Goal: Task Accomplishment & Management: Manage account settings

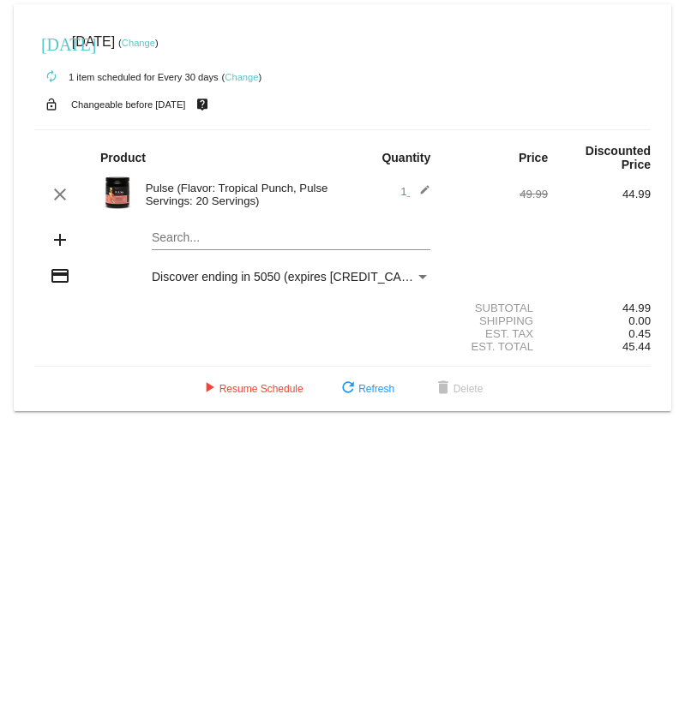
click at [155, 41] on link "Change" at bounding box center [138, 43] width 33 height 10
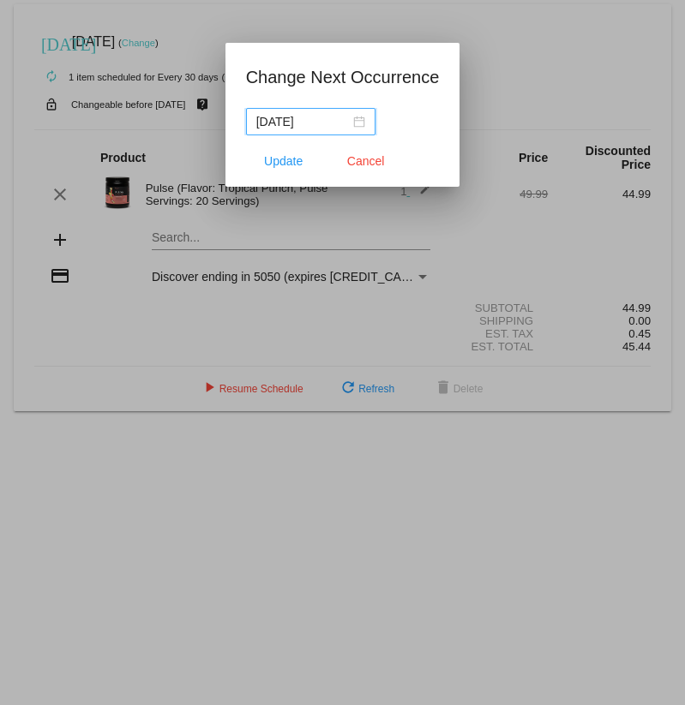
click at [347, 124] on div "[DATE]" at bounding box center [310, 121] width 109 height 19
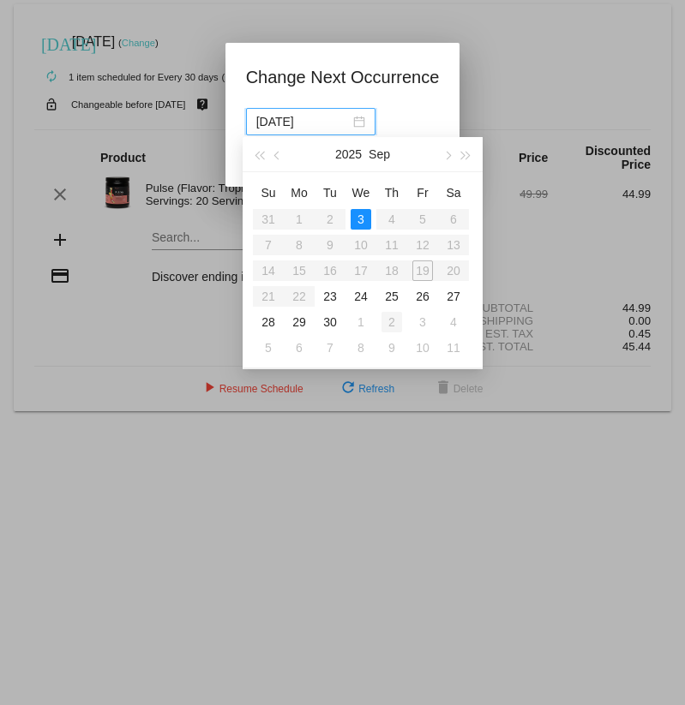
click at [393, 320] on div "2" at bounding box center [391, 322] width 21 height 21
type input "[DATE]"
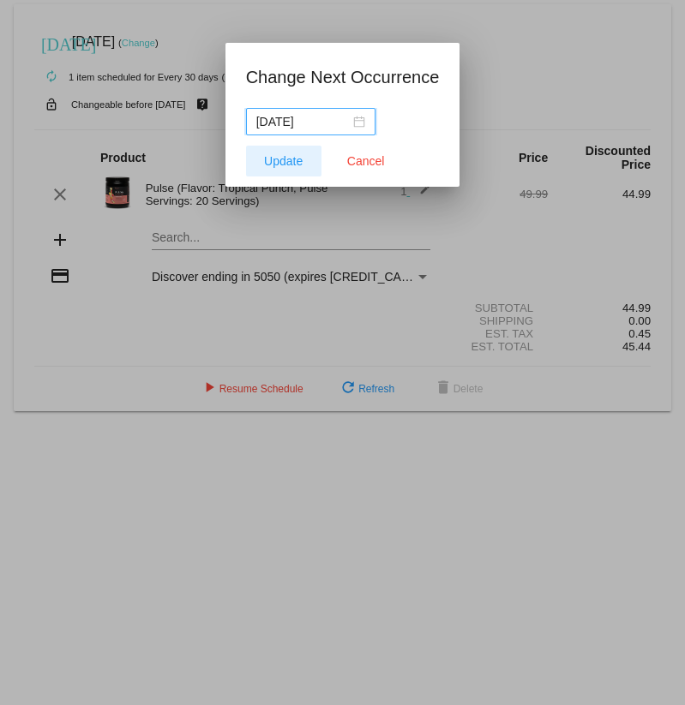
click at [281, 163] on span "Update" at bounding box center [283, 161] width 39 height 14
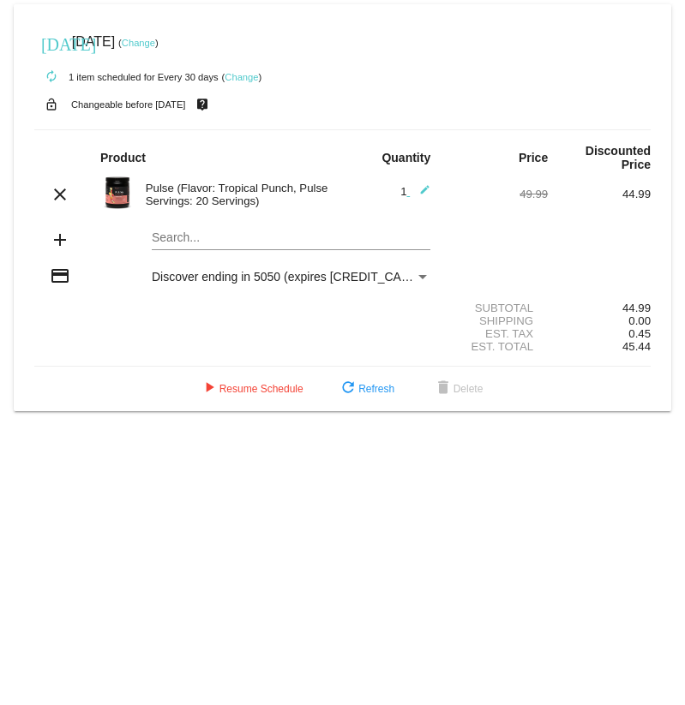
click at [236, 243] on mat-card "[DATE] [DATE] ( Change ) autorenew 1 item scheduled for Every 30 days ( Change …" at bounding box center [342, 207] width 657 height 407
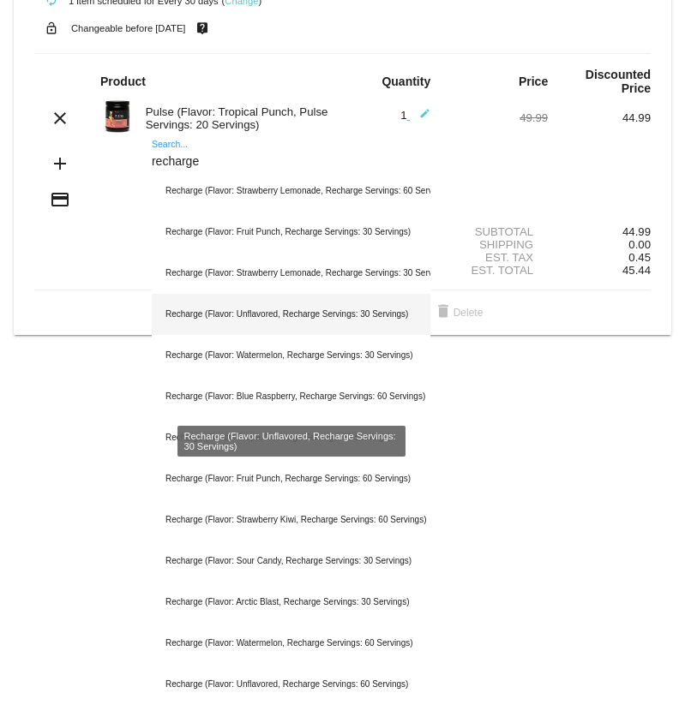
scroll to position [78, 0]
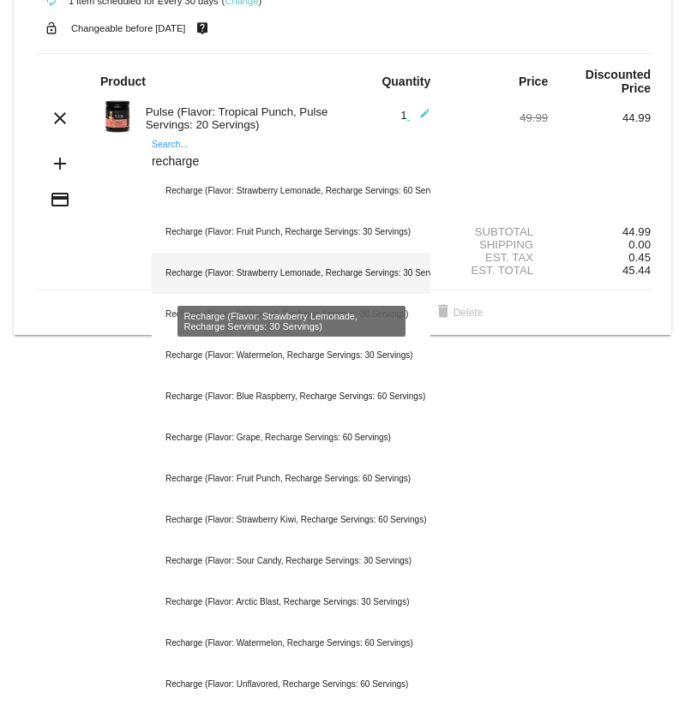
type input "recharge"
click at [270, 285] on div "Recharge (Flavor: Strawberry Lemonade, Recharge Servings: 30 Servings)" at bounding box center [291, 273] width 278 height 41
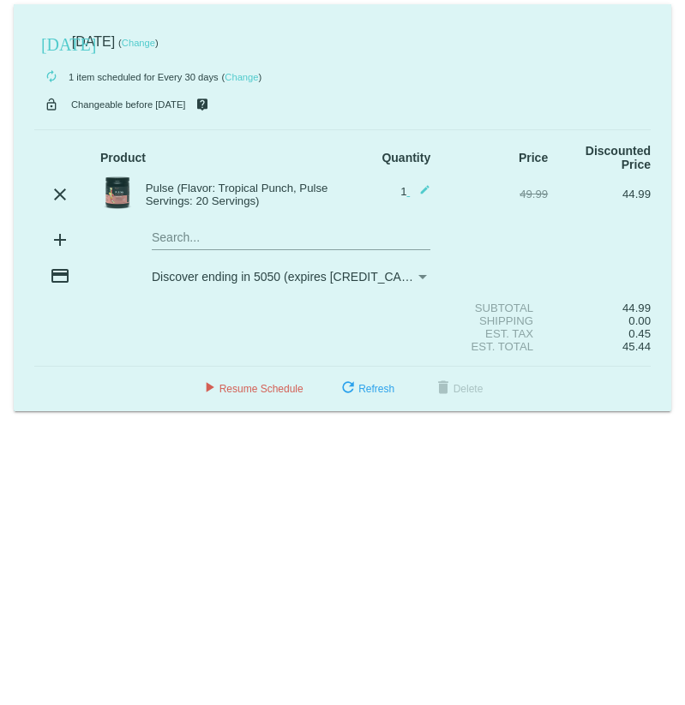
scroll to position [0, 0]
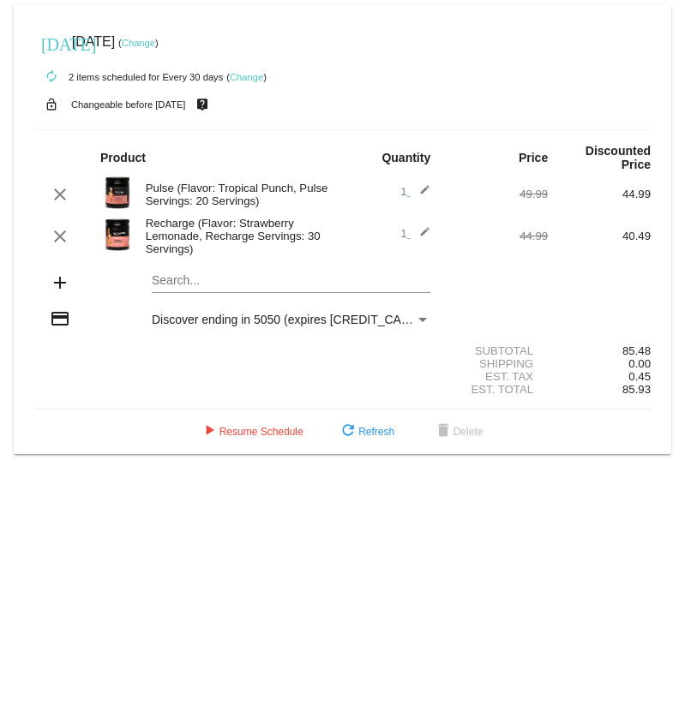
click at [192, 287] on mat-card "[DATE] [DATE] ( Change ) autorenew 2 items scheduled for Every 30 days ( Change…" at bounding box center [342, 229] width 657 height 450
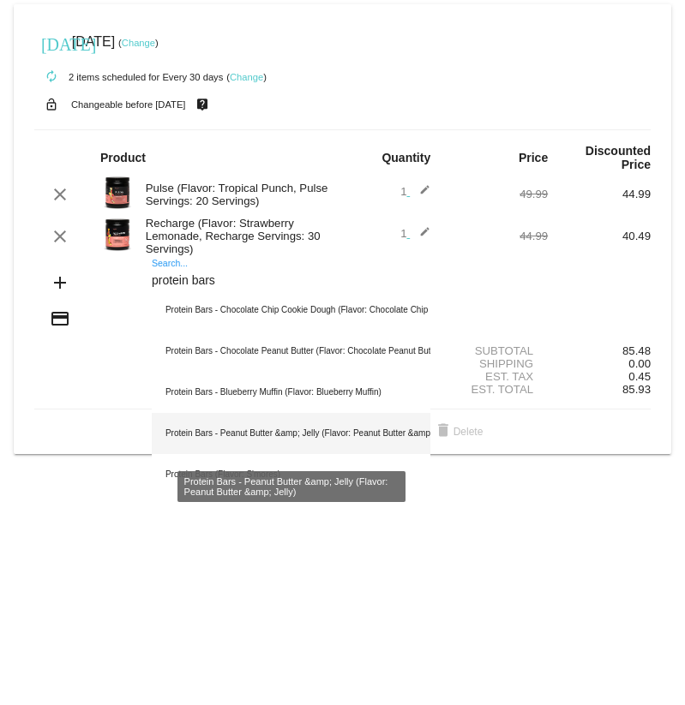
type input "protein bars"
click at [272, 427] on div "Protein Bars - Peanut Butter &amp; Jelly (Flavor: Peanut Butter &amp; Jelly)" at bounding box center [291, 433] width 278 height 41
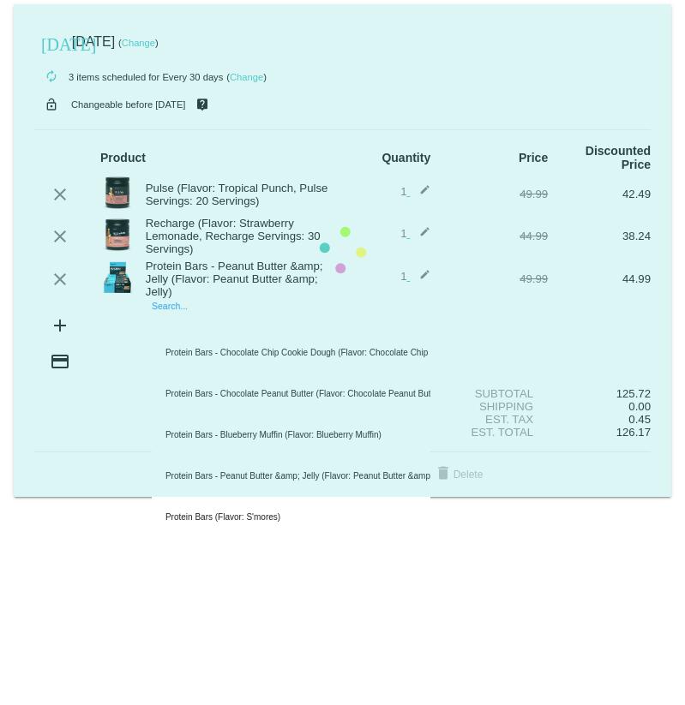
click at [165, 332] on mat-card "[DATE] [DATE] ( Change ) autorenew 3 items scheduled for Every 30 days ( Change…" at bounding box center [342, 250] width 657 height 493
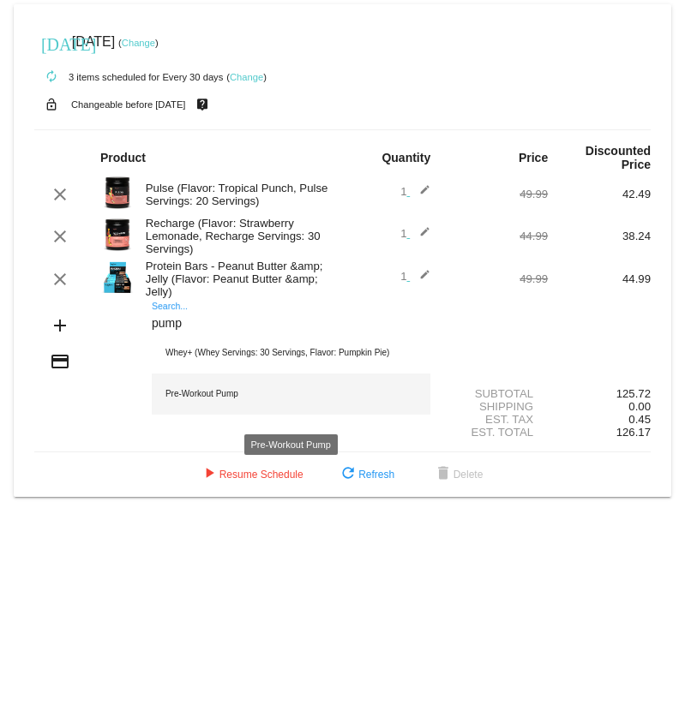
type input "pump"
click at [198, 400] on div "Pre-Workout Pump" at bounding box center [291, 394] width 278 height 41
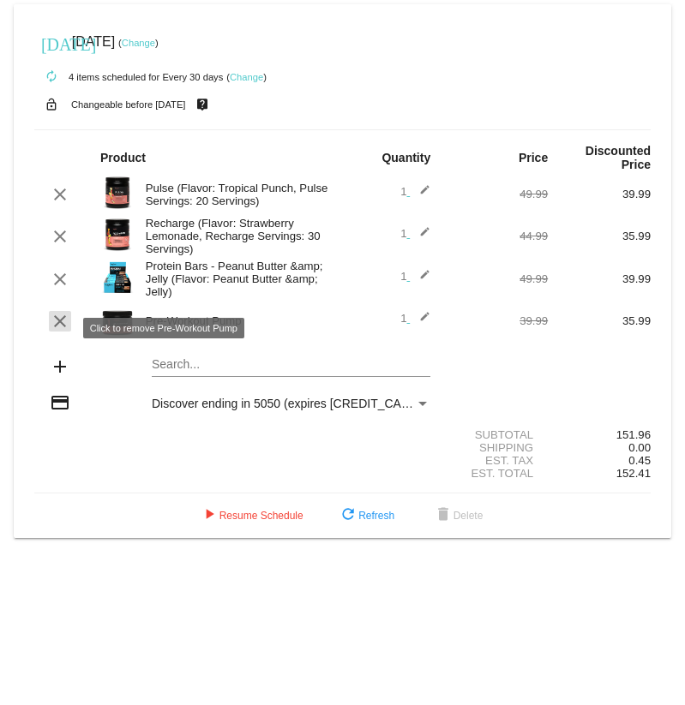
click at [59, 329] on mat-icon "clear" at bounding box center [60, 321] width 21 height 21
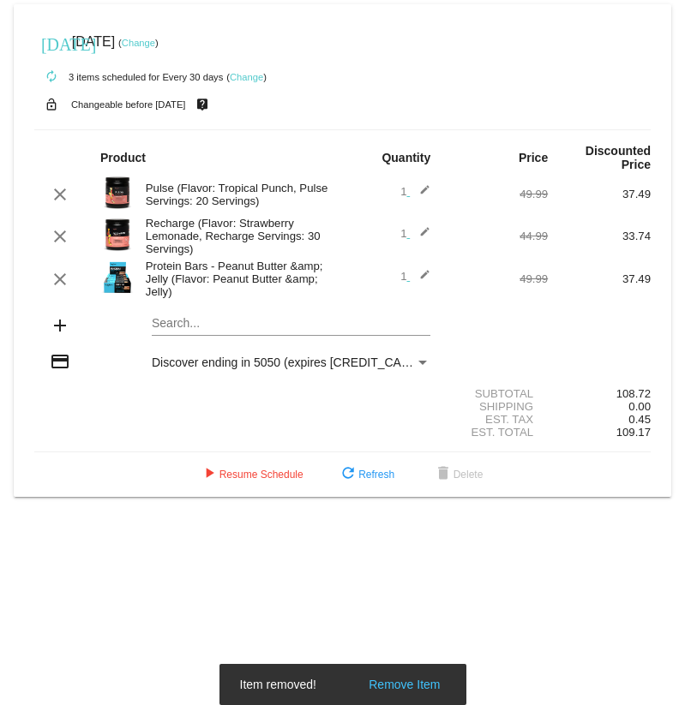
click at [172, 332] on mat-card "[DATE] [DATE] ( Change ) autorenew 3 items scheduled for Every 30 days ( Change…" at bounding box center [342, 250] width 657 height 493
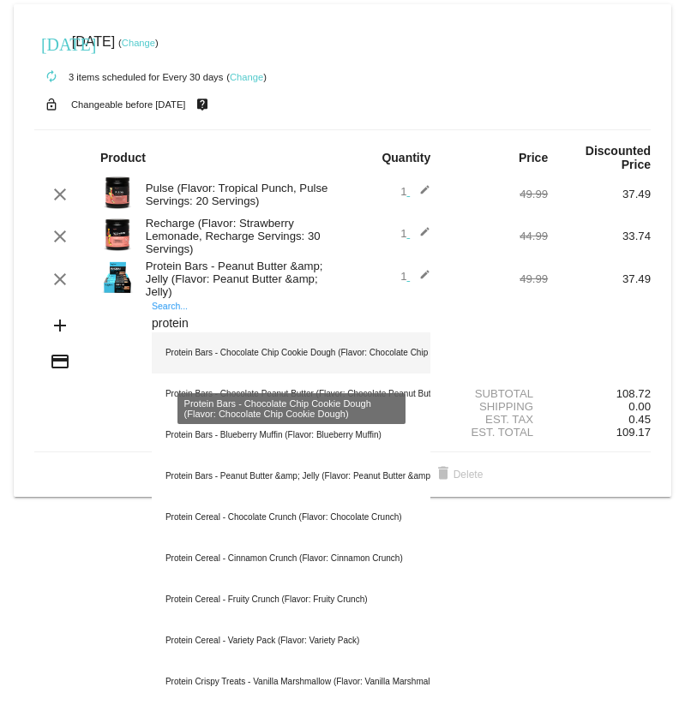
type input "protein"
click at [265, 356] on div "Protein Bars - Chocolate Chip Cookie Dough (Flavor: Chocolate Chip Cookie Dough)" at bounding box center [291, 352] width 278 height 41
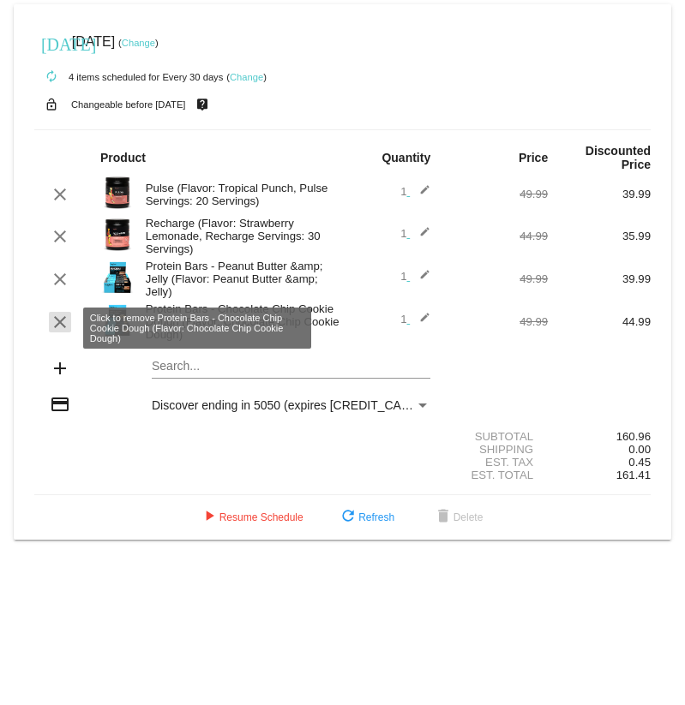
click at [64, 325] on mat-icon "clear" at bounding box center [60, 322] width 21 height 21
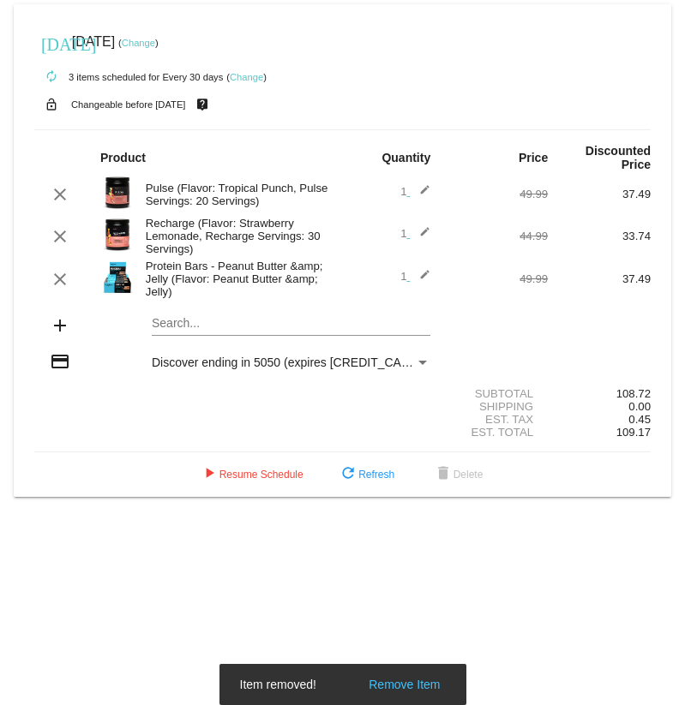
click at [187, 326] on mat-card "[DATE] [DATE] ( Change ) autorenew 3 items scheduled for Every 30 days ( Change…" at bounding box center [342, 250] width 657 height 493
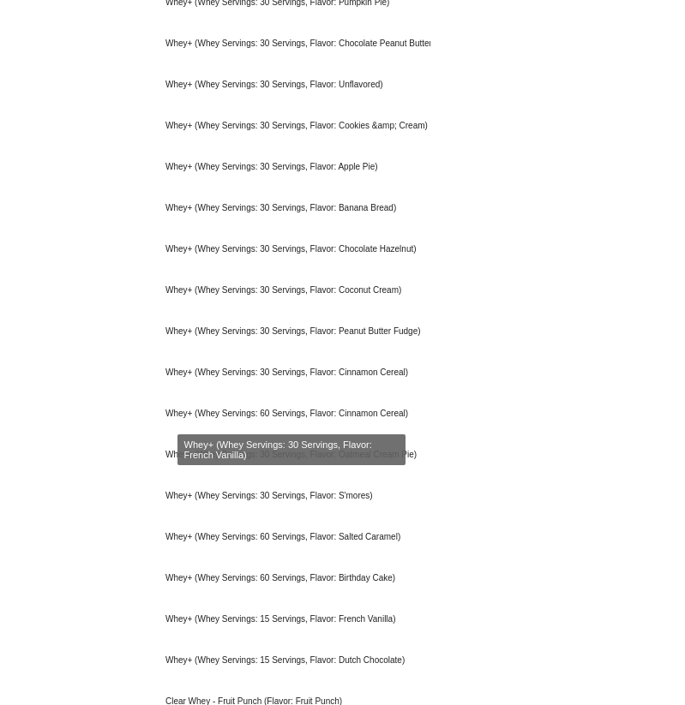
scroll to position [846, 0]
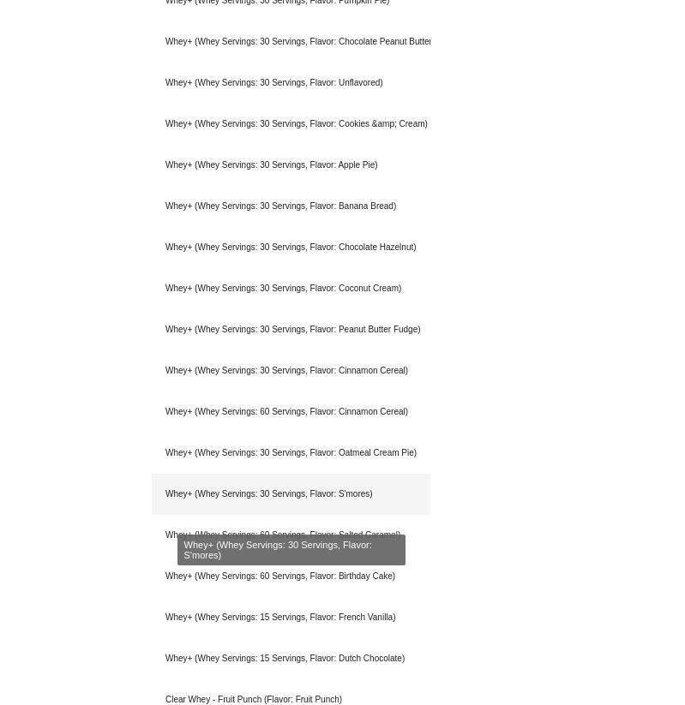
type input "whey"
click at [290, 494] on div "Whey+ (Whey Servings: 30 Servings, Flavor: S'mores)" at bounding box center [291, 494] width 278 height 41
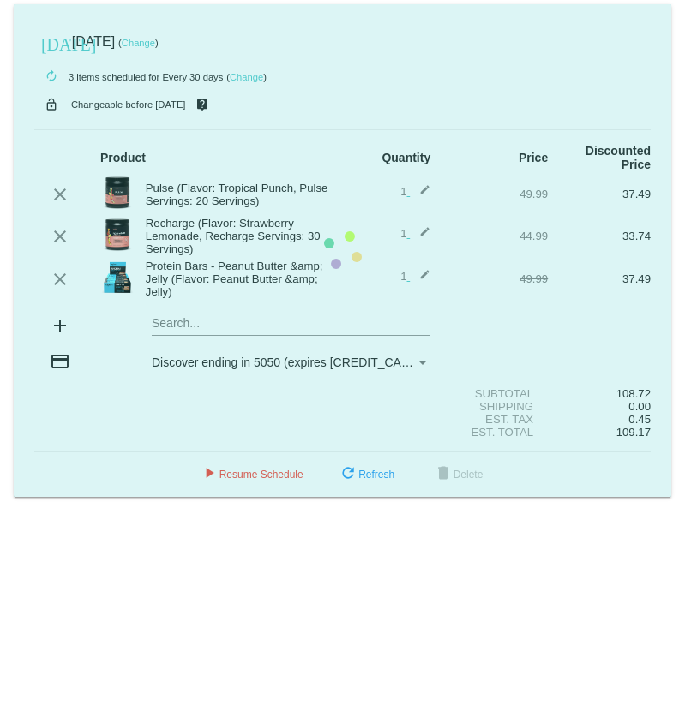
scroll to position [0, 0]
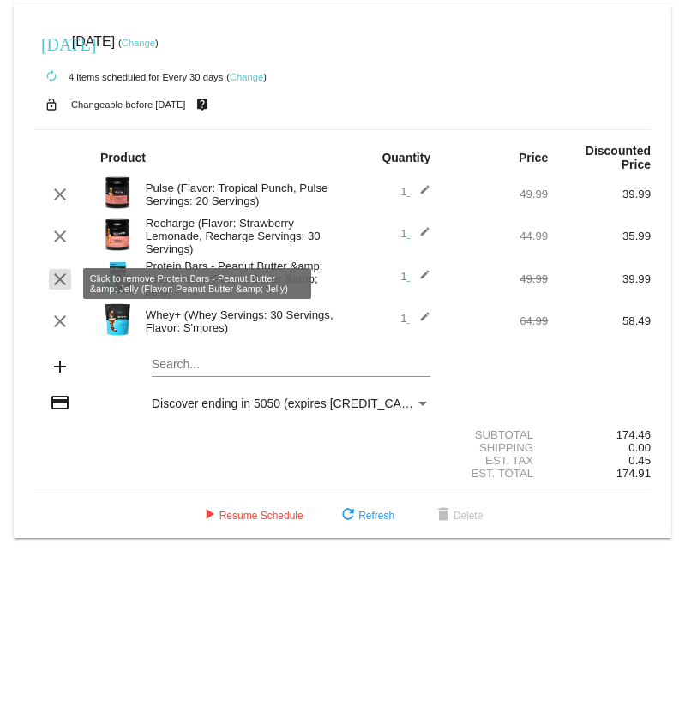
click at [62, 289] on mat-icon "clear" at bounding box center [60, 279] width 21 height 21
